Goal: Browse casually: Explore the website without a specific task or goal

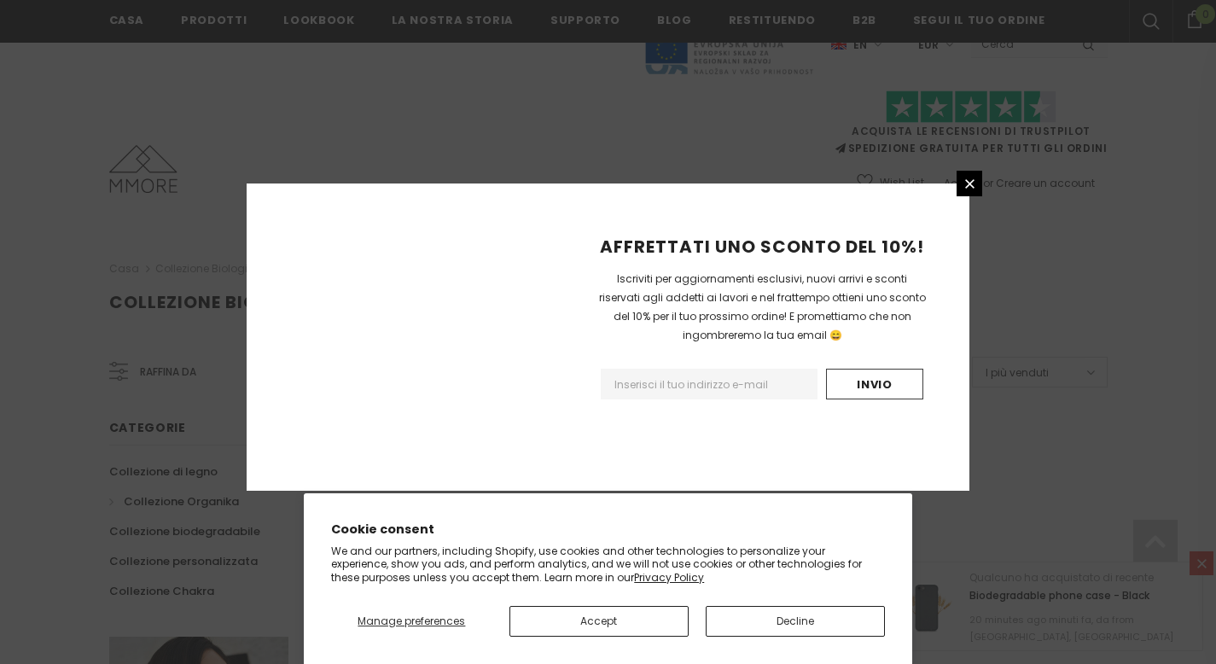
scroll to position [1086, 0]
